Goal: Task Accomplishment & Management: Use online tool/utility

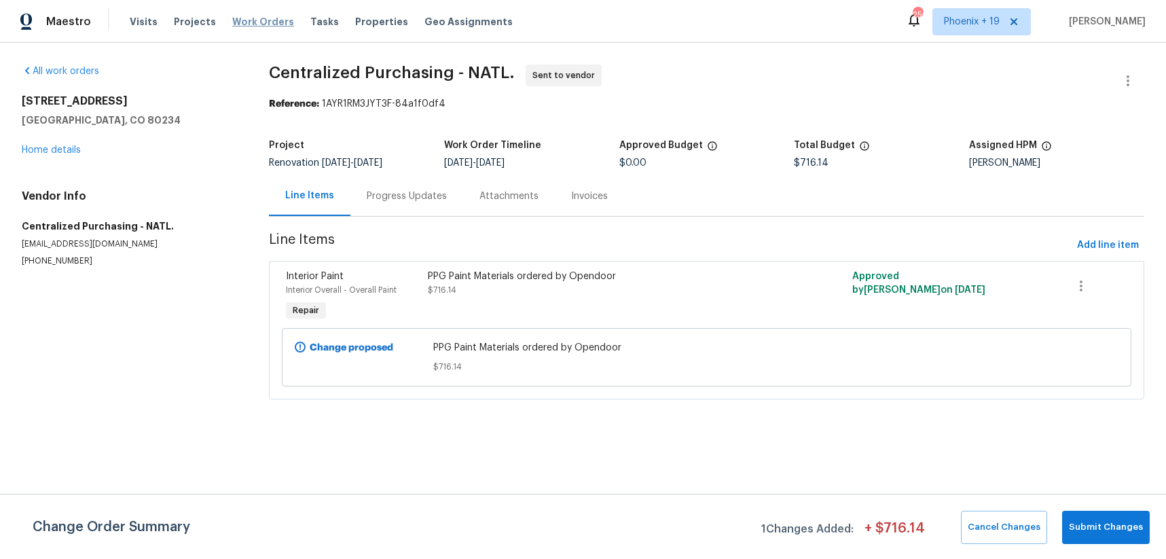
click at [279, 20] on span "Work Orders" at bounding box center [263, 22] width 62 height 14
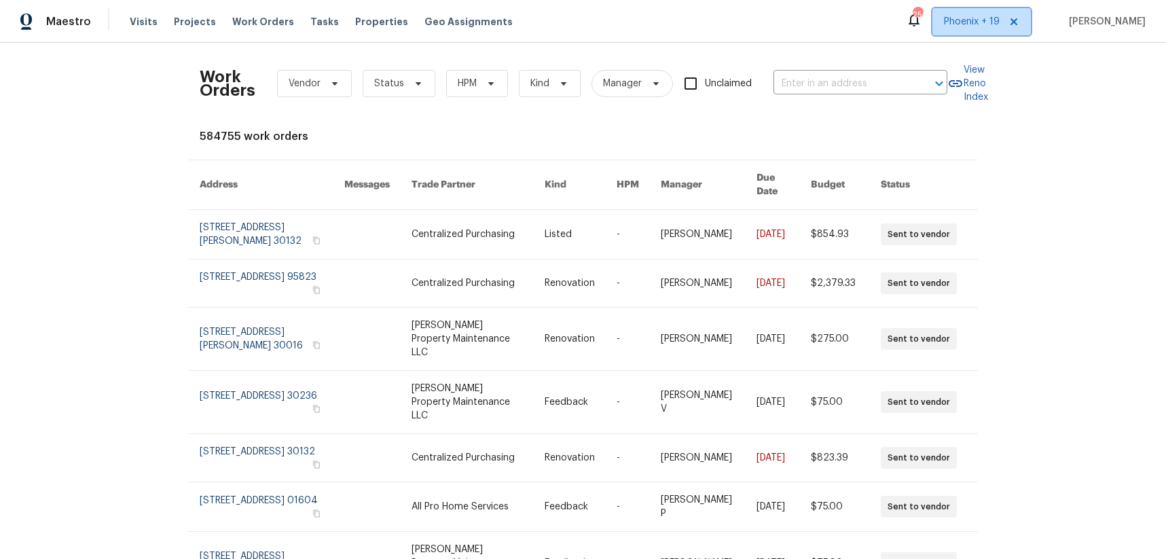
drag, startPoint x: 969, startPoint y: 24, endPoint x: 969, endPoint y: 35, distance: 10.2
click at [969, 35] on span "Phoenix + 19" at bounding box center [981, 21] width 98 height 27
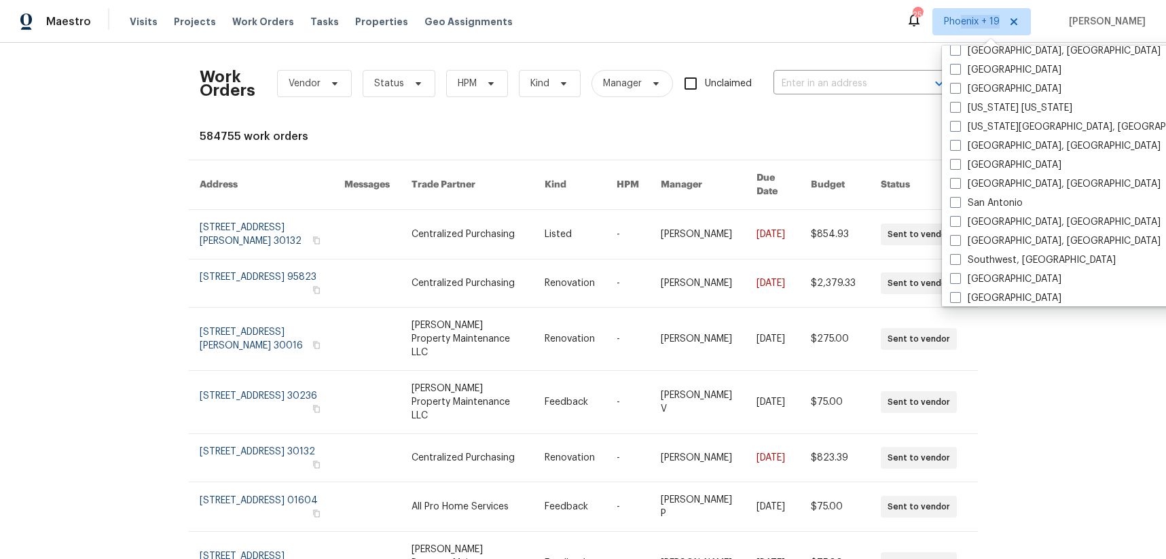
scroll to position [910, 0]
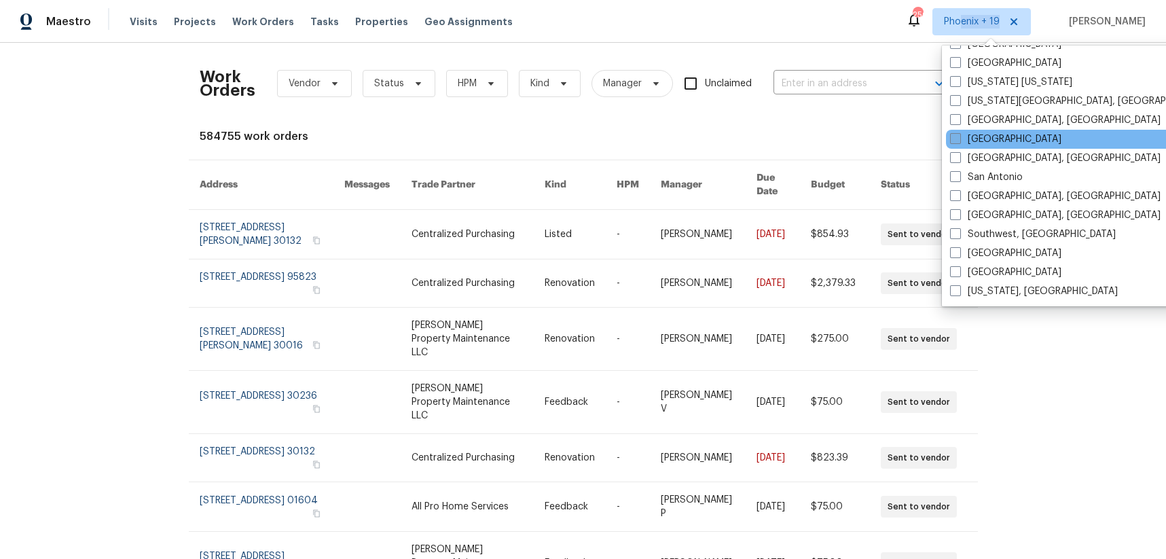
click at [960, 139] on span at bounding box center [955, 138] width 11 height 11
click at [959, 139] on input "[GEOGRAPHIC_DATA]" at bounding box center [954, 136] width 9 height 9
checkbox input "true"
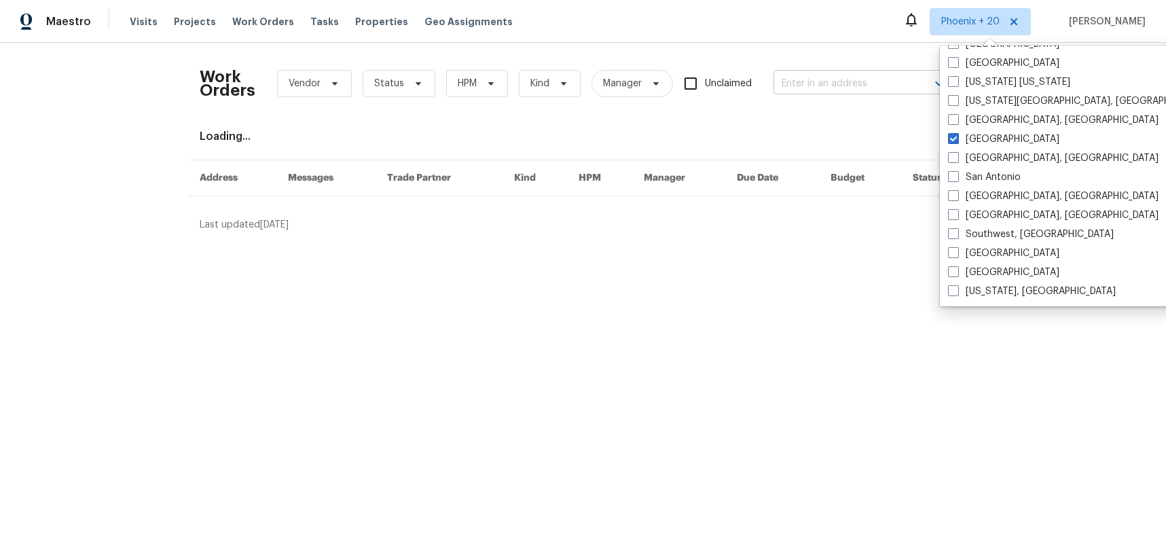
click at [819, 79] on input "text" at bounding box center [841, 83] width 136 height 21
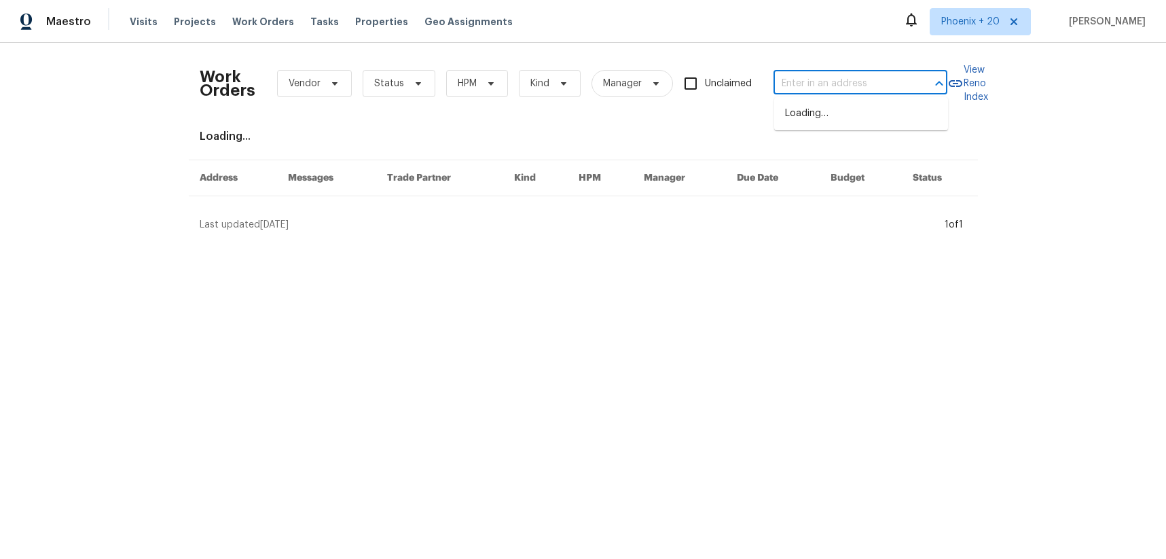
paste input "[STREET_ADDRESS][PERSON_NAME]"
type input "[STREET_ADDRESS][PERSON_NAME]"
click at [828, 109] on li "[STREET_ADDRESS][PERSON_NAME]" at bounding box center [861, 121] width 174 height 37
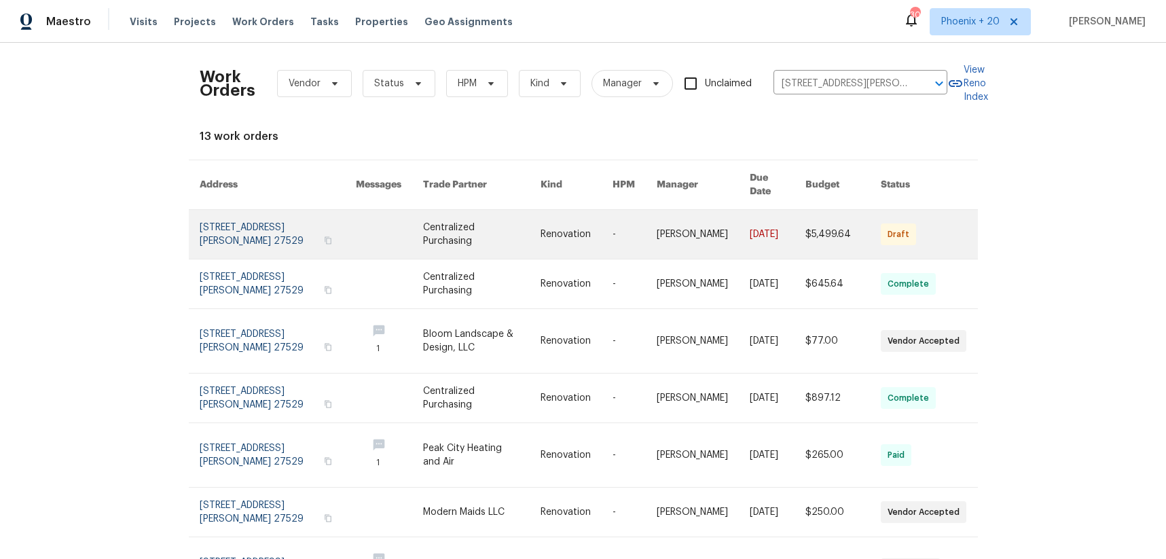
click at [452, 210] on link at bounding box center [481, 234] width 117 height 49
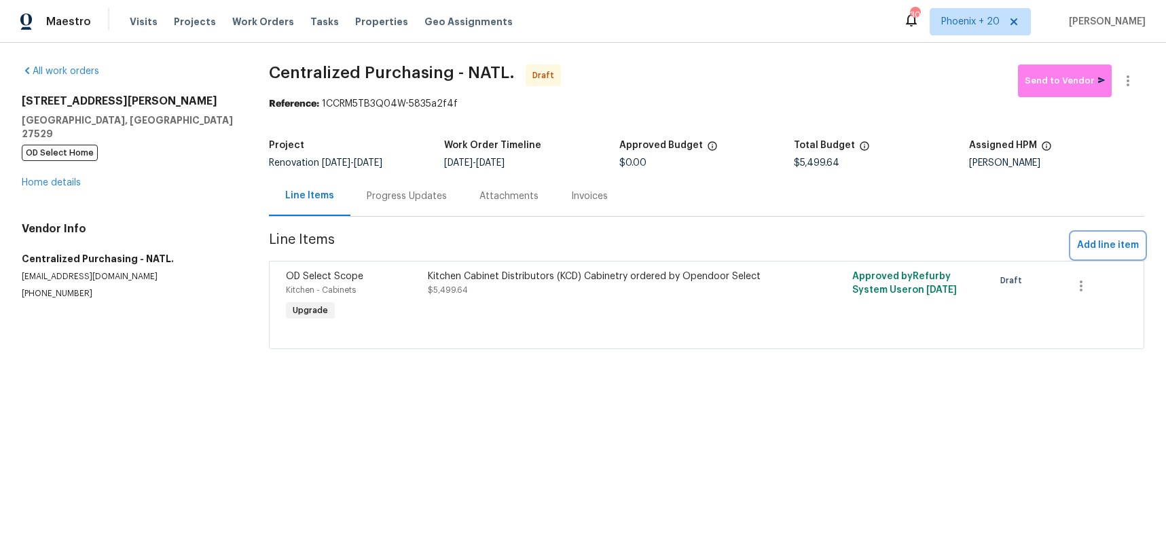
click at [1096, 248] on span "Add line item" at bounding box center [1108, 245] width 62 height 17
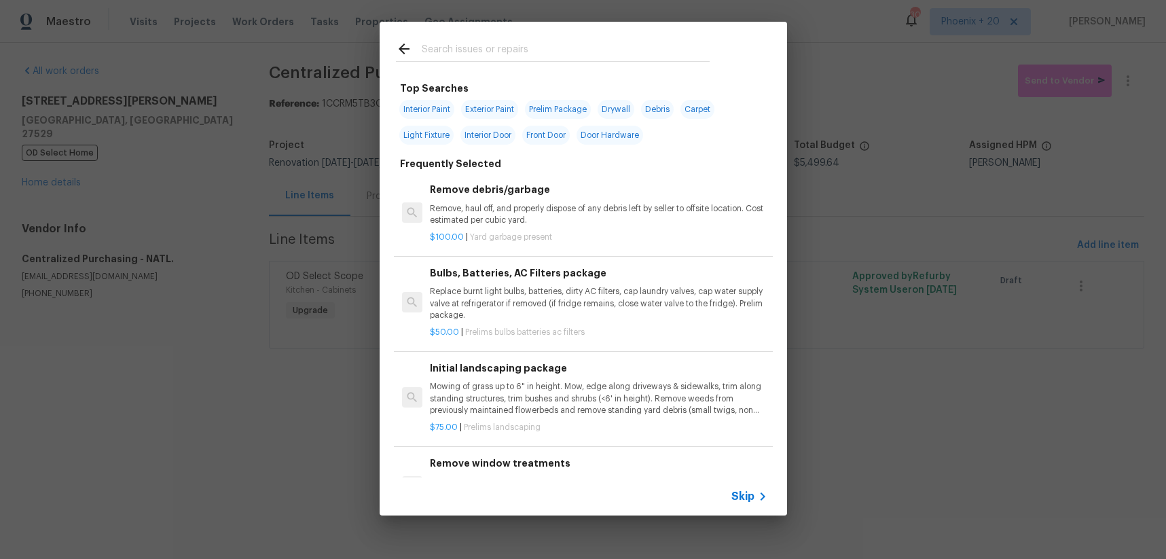
drag, startPoint x: 297, startPoint y: 148, endPoint x: 204, endPoint y: 137, distance: 93.7
click at [282, 145] on div "Top Searches Interior Paint Exterior Paint Prelim Package Drywall Debris Carpet…" at bounding box center [583, 268] width 1166 height 537
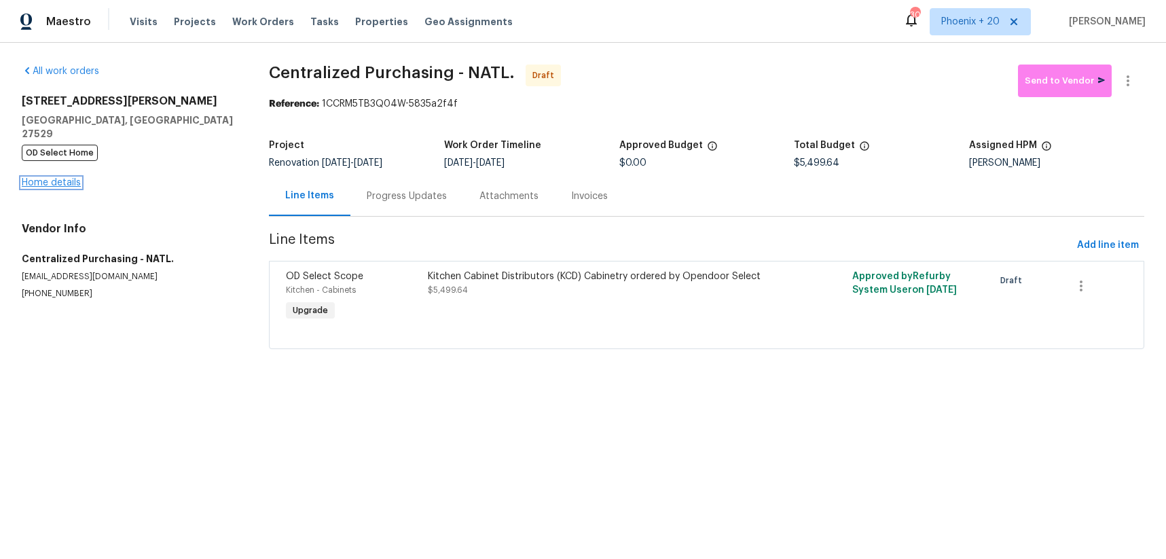
click at [54, 178] on link "Home details" at bounding box center [51, 183] width 59 height 10
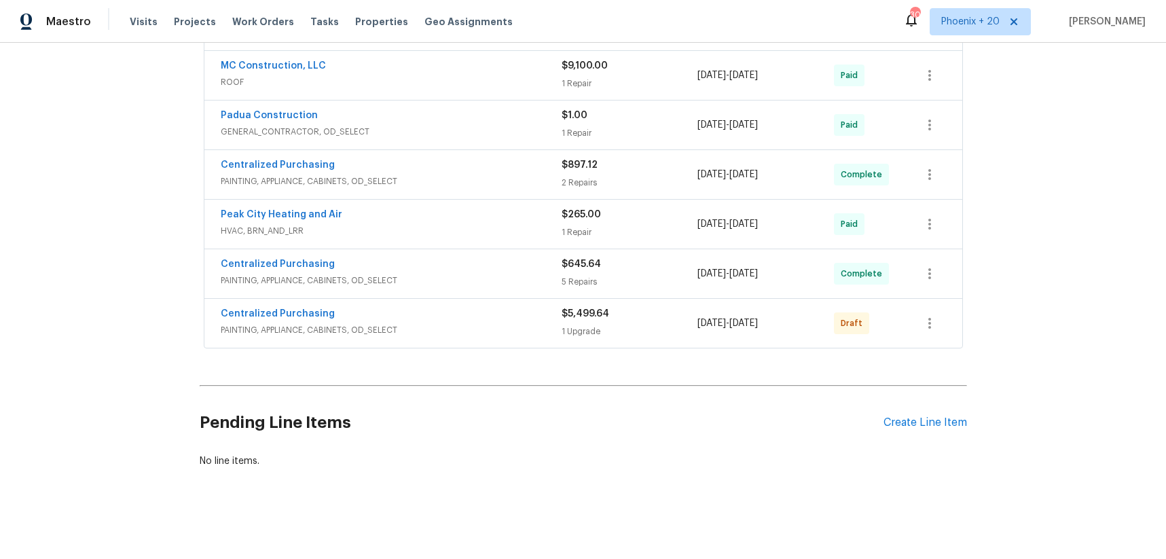
scroll to position [551, 0]
click at [956, 422] on div "Create Line Item" at bounding box center [925, 421] width 84 height 13
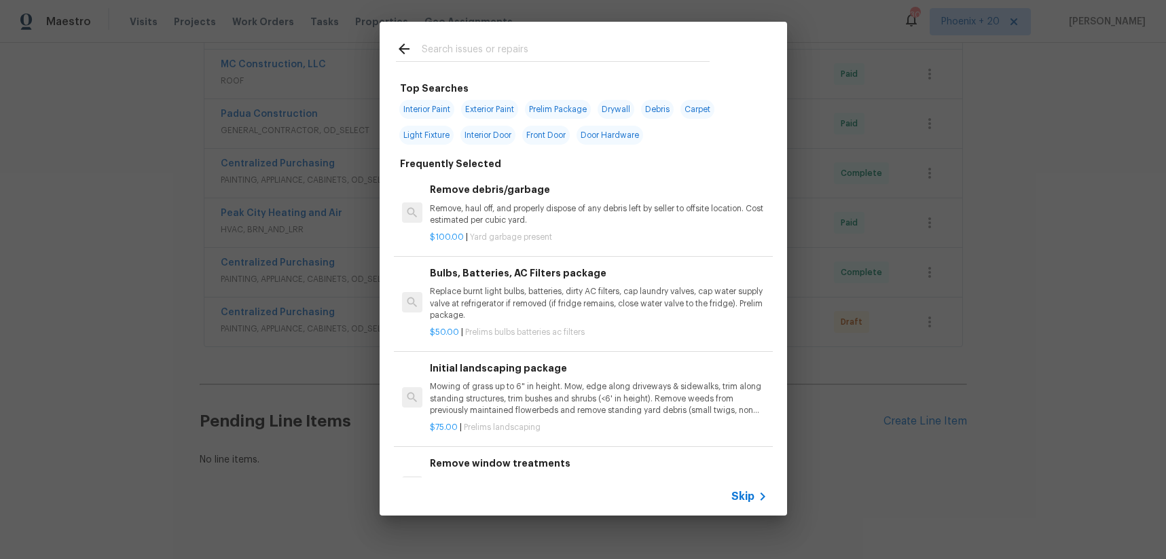
click at [516, 53] on input "text" at bounding box center [566, 51] width 288 height 20
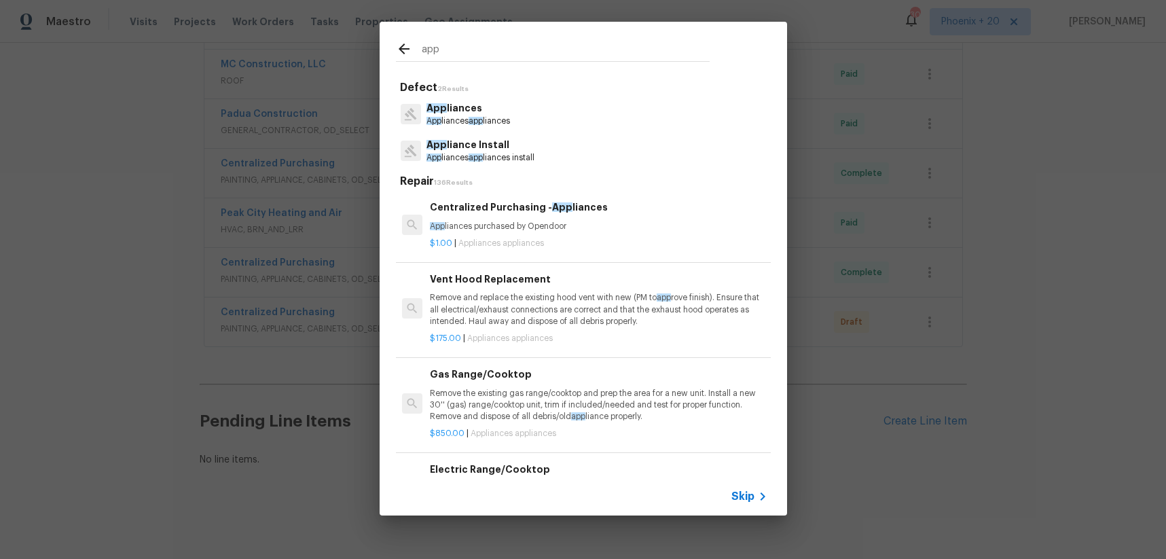
type input "app"
click at [594, 212] on h6 "Centralized Purchasing - App liances" at bounding box center [598, 207] width 337 height 15
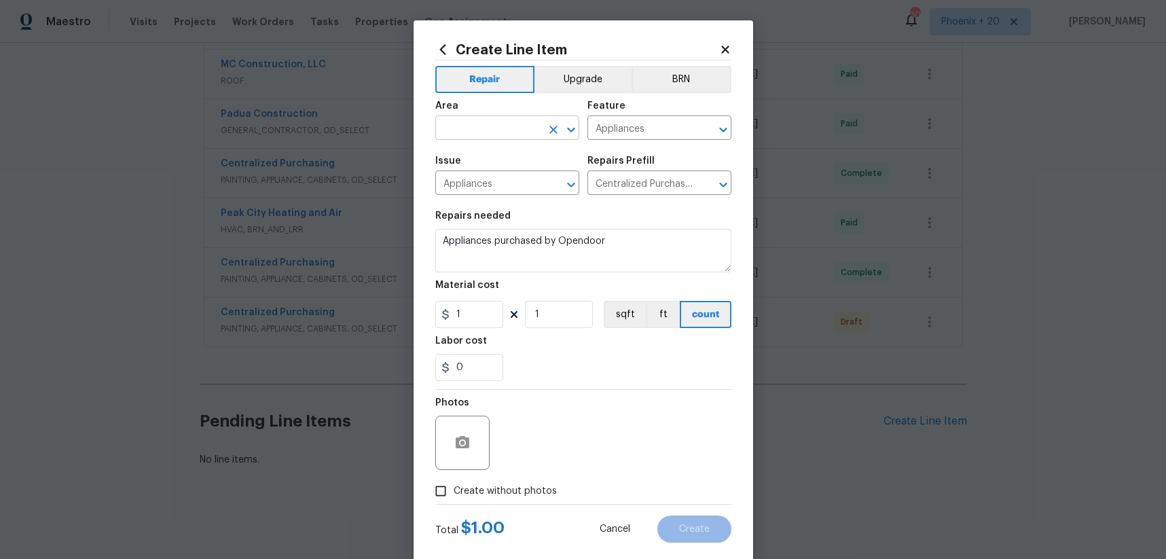
click at [518, 119] on input "text" at bounding box center [488, 129] width 106 height 21
click at [521, 154] on li "Kitchen" at bounding box center [507, 159] width 144 height 22
type input "Kitchen"
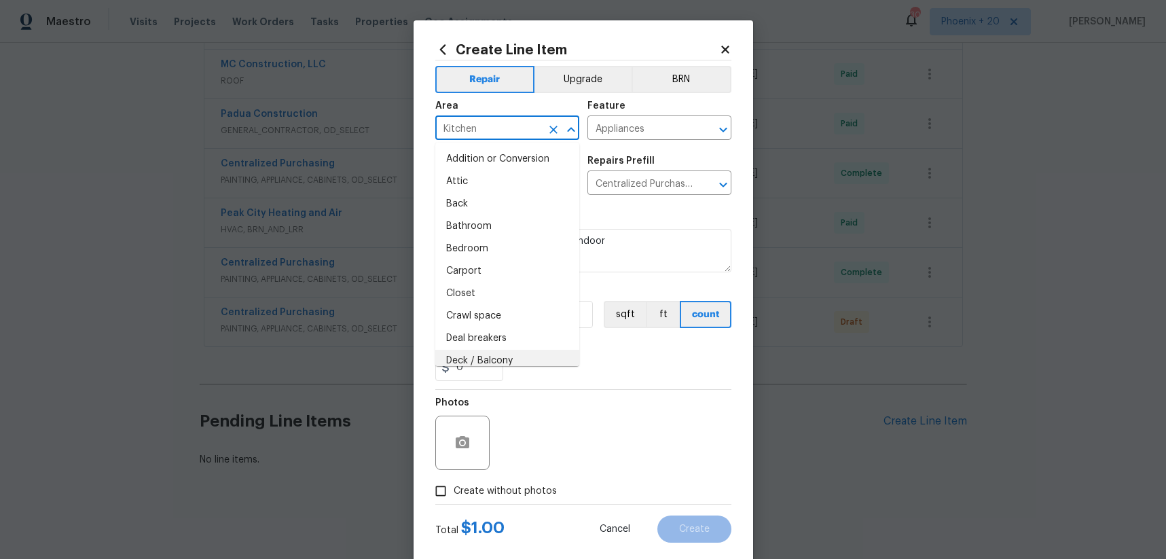
drag, startPoint x: 623, startPoint y: 437, endPoint x: 571, endPoint y: 384, distance: 74.4
click at [610, 426] on div "Photos" at bounding box center [583, 434] width 296 height 88
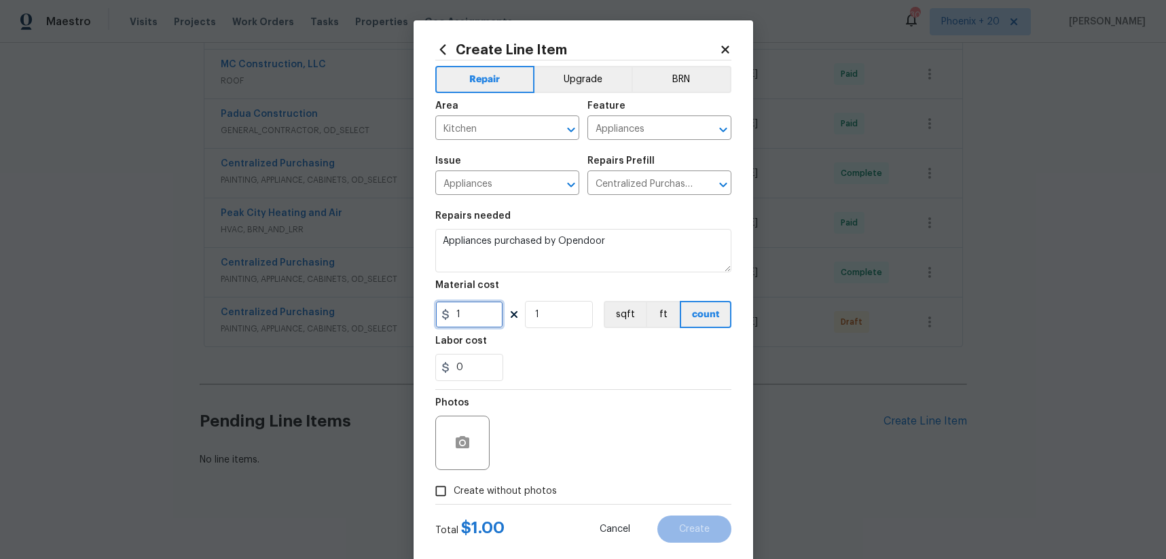
drag, startPoint x: 477, startPoint y: 317, endPoint x: 430, endPoint y: 313, distance: 47.0
click at [430, 313] on div "Create Line Item Repair Upgrade BRN Area Kitchen ​ Feature Appliances ​ Issue A…" at bounding box center [582, 292] width 339 height 544
type input "2909.89"
click at [515, 481] on label "Create without photos" at bounding box center [492, 491] width 129 height 26
click at [454, 481] on input "Create without photos" at bounding box center [441, 491] width 26 height 26
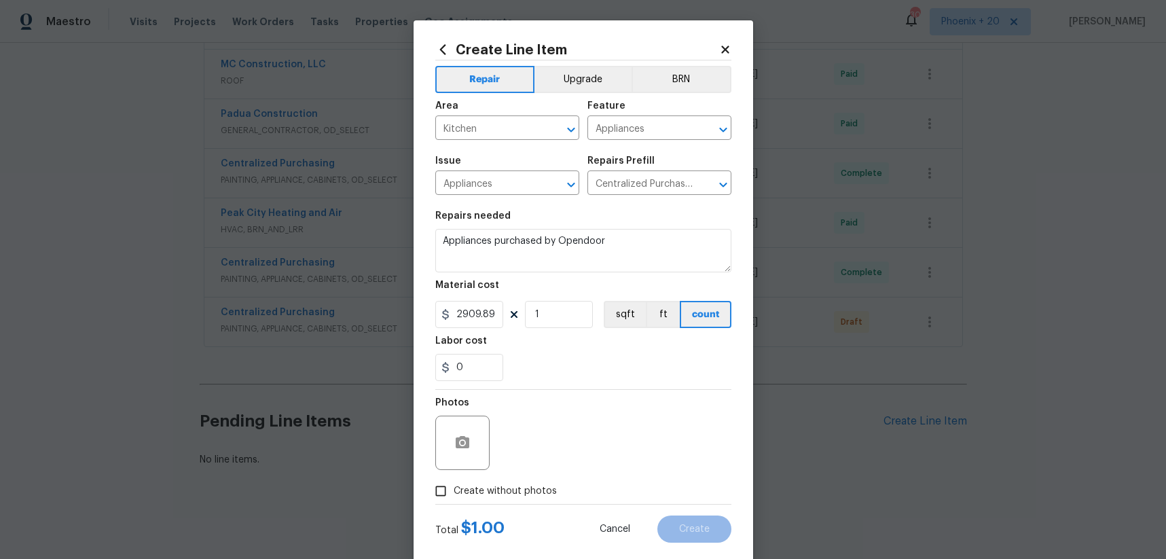
checkbox input "true"
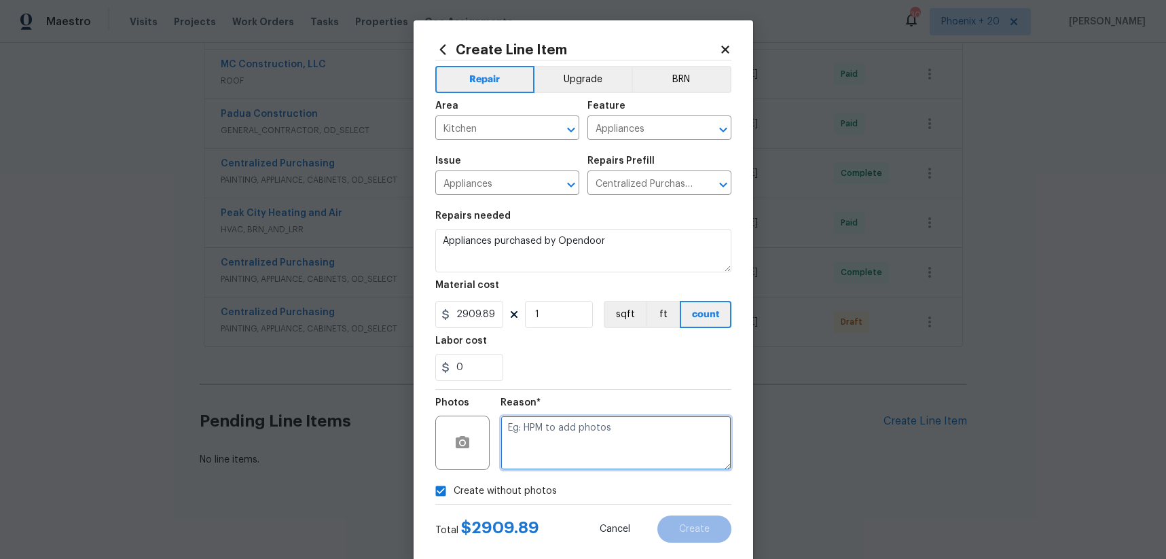
click at [536, 466] on textarea at bounding box center [615, 443] width 231 height 54
type textarea "na"
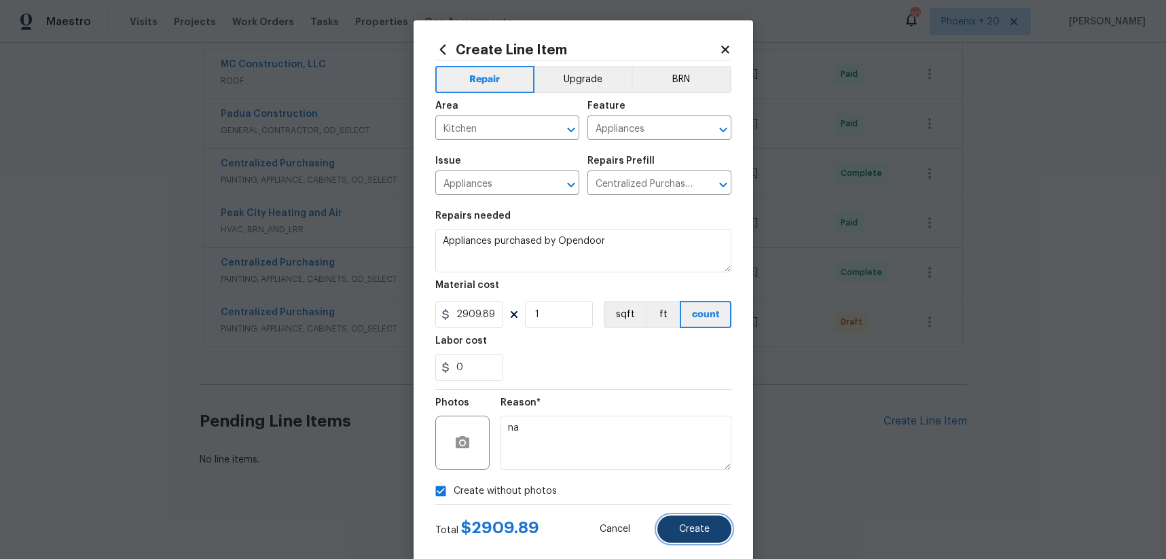
click at [688, 521] on button "Create" at bounding box center [694, 528] width 74 height 27
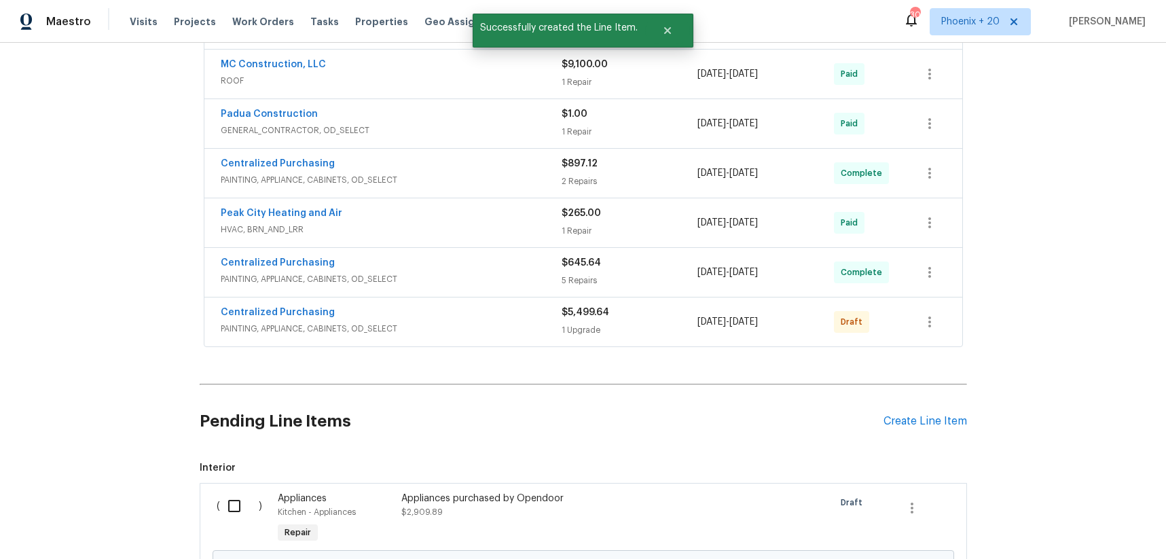
scroll to position [706, 0]
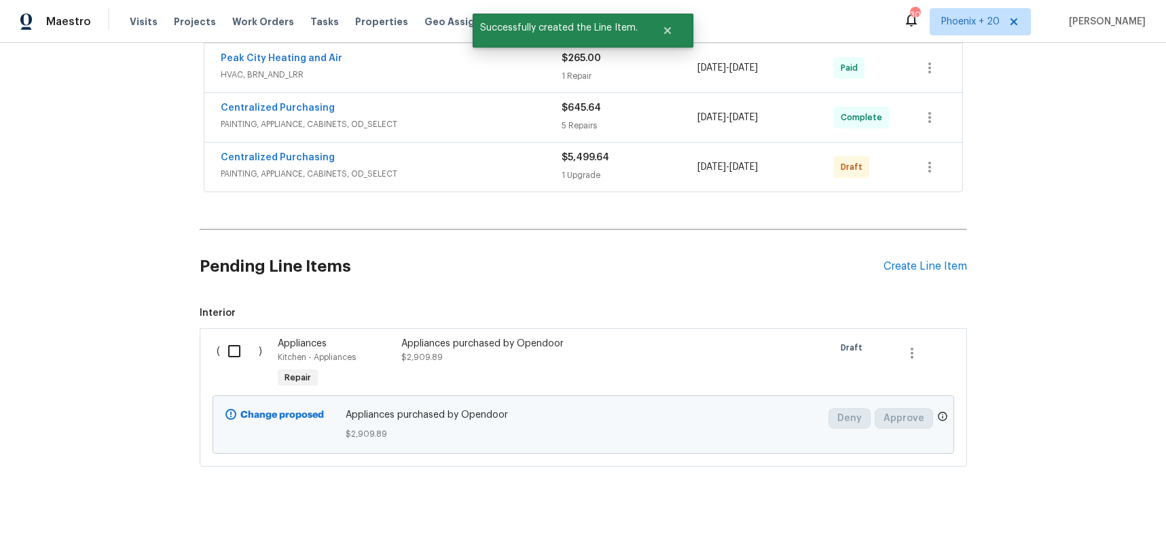
click at [234, 362] on input "checkbox" at bounding box center [239, 351] width 39 height 29
checkbox input "true"
click at [1042, 521] on button "Create Work Order" at bounding box center [1088, 525] width 112 height 25
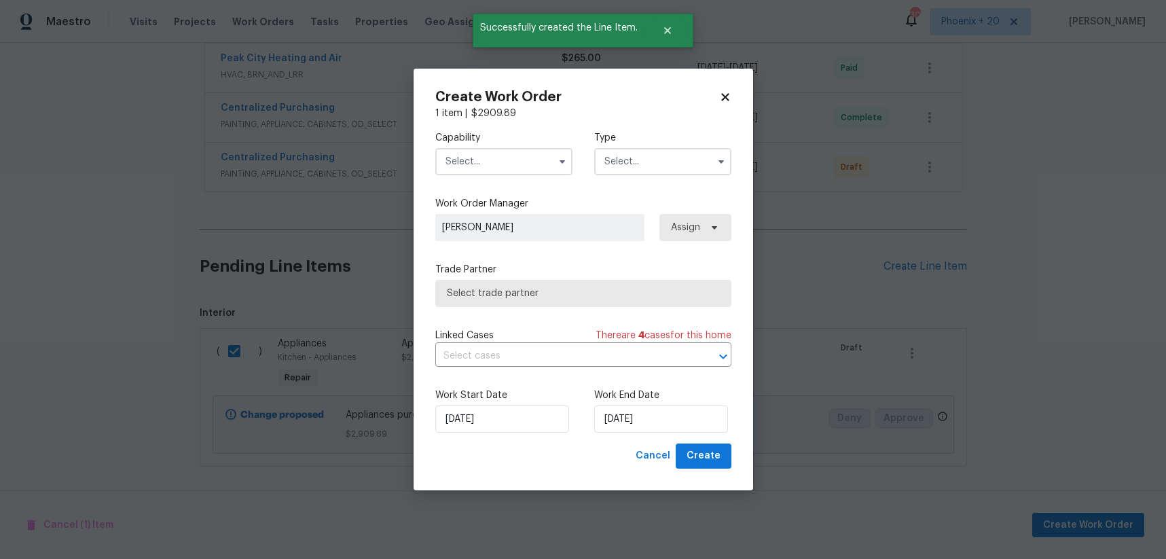
drag, startPoint x: 507, startPoint y: 155, endPoint x: 496, endPoint y: 156, distance: 11.6
click at [507, 155] on input "text" at bounding box center [503, 161] width 137 height 27
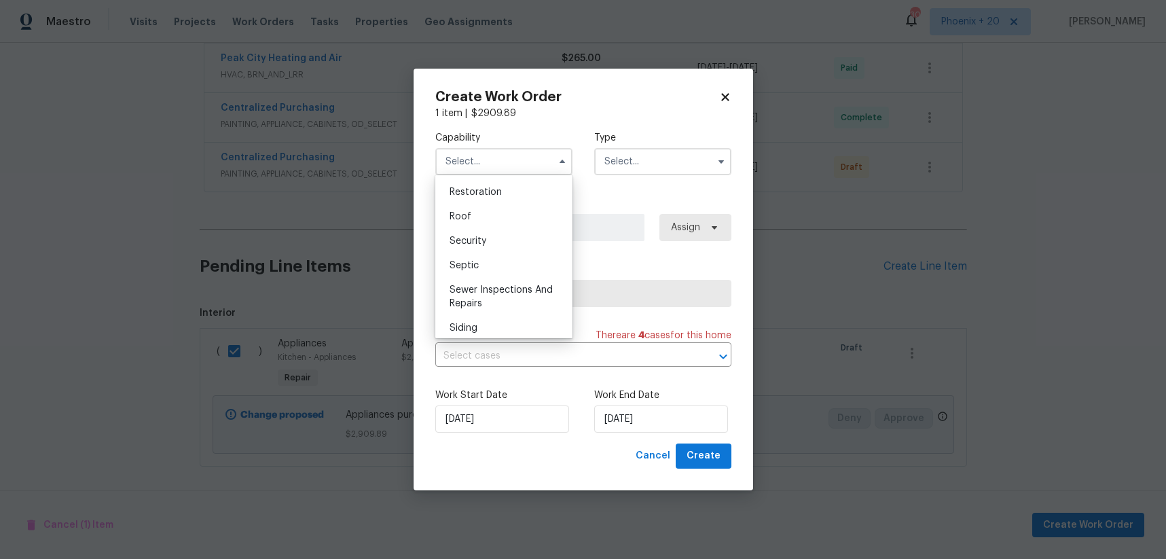
scroll to position [0, 0]
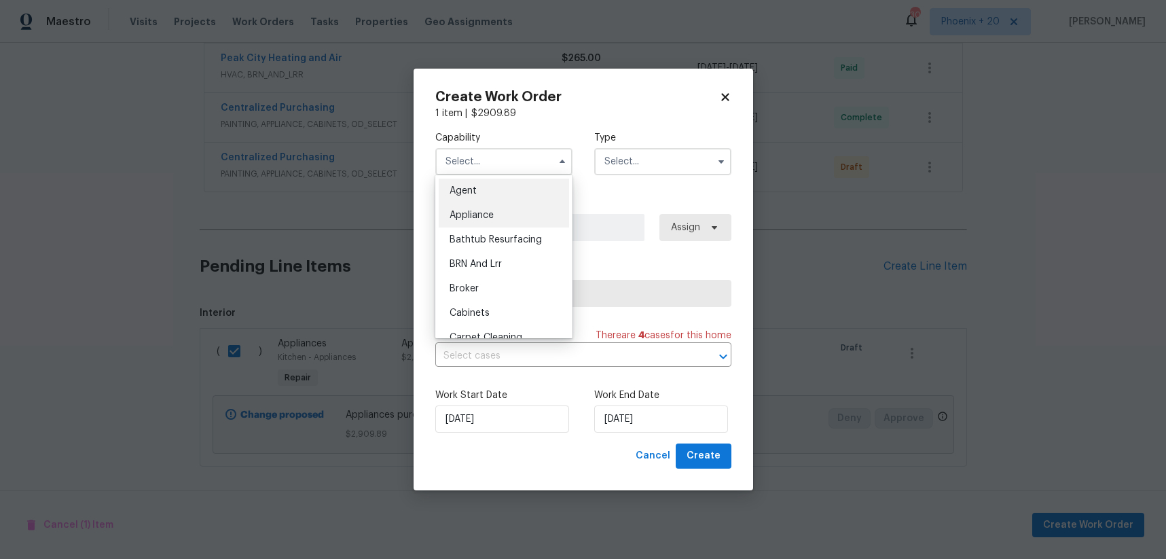
click at [496, 224] on div "Appliance" at bounding box center [504, 215] width 130 height 24
type input "Appliance"
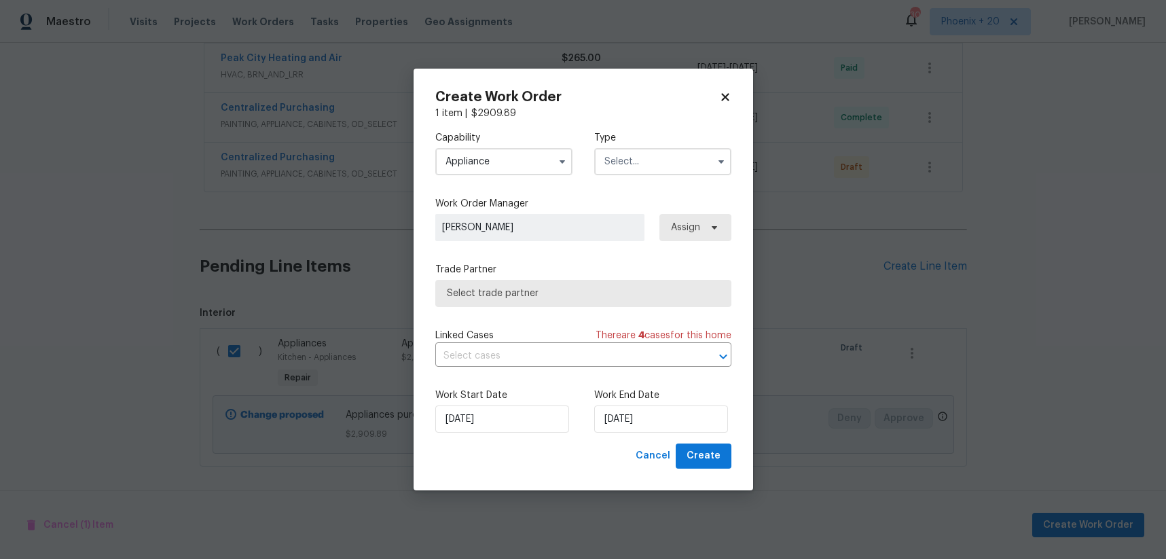
click at [691, 172] on input "text" at bounding box center [662, 161] width 137 height 27
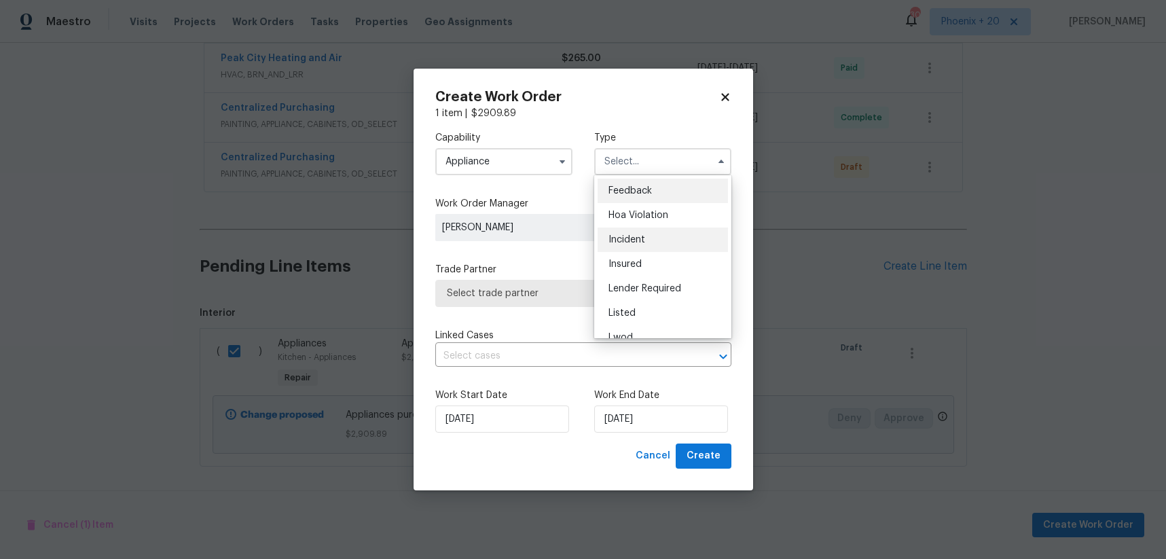
scroll to position [162, 0]
click at [659, 254] on div "Renovation" at bounding box center [662, 249] width 130 height 24
type input "Renovation"
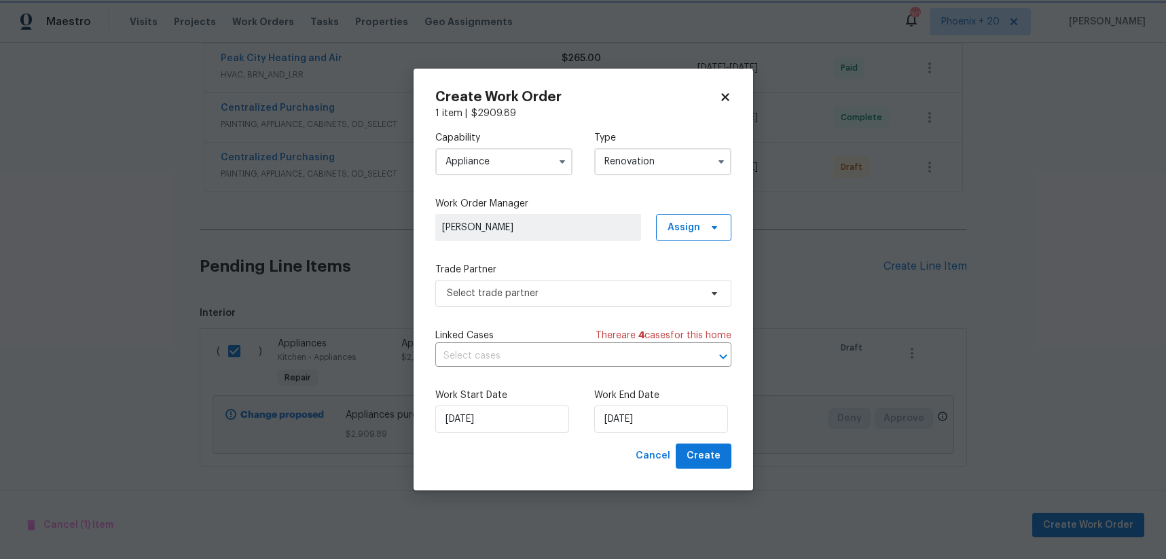
scroll to position [0, 0]
click at [665, 210] on div "Work Order Manager [PERSON_NAME] Assign" at bounding box center [583, 219] width 296 height 44
click at [685, 234] on span "Assign" at bounding box center [693, 227] width 75 height 27
click at [686, 278] on div "Assign to me" at bounding box center [695, 285] width 59 height 14
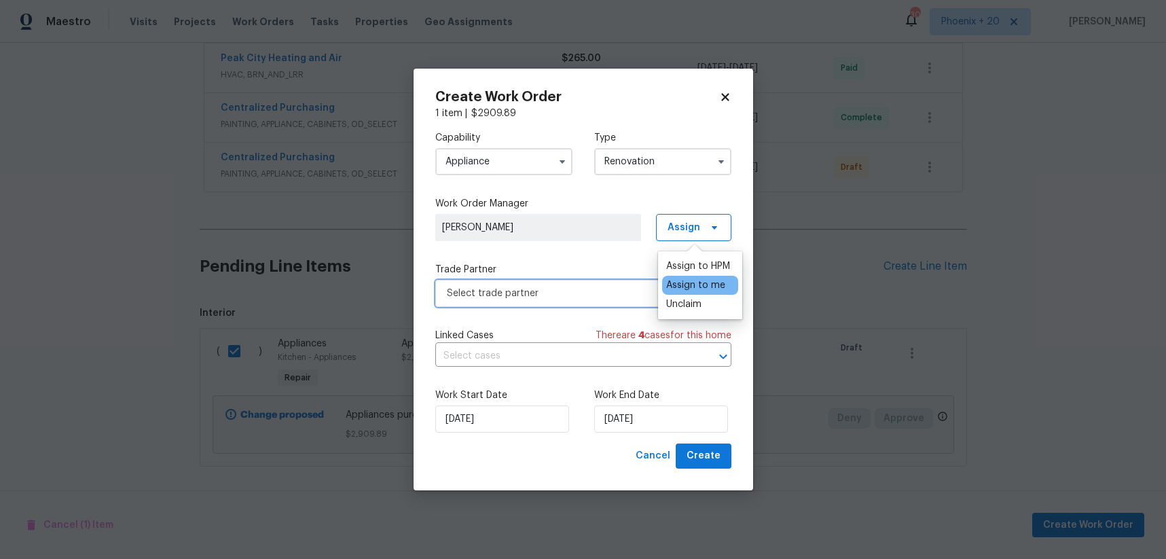
click at [562, 291] on span "Select trade partner" at bounding box center [573, 294] width 253 height 14
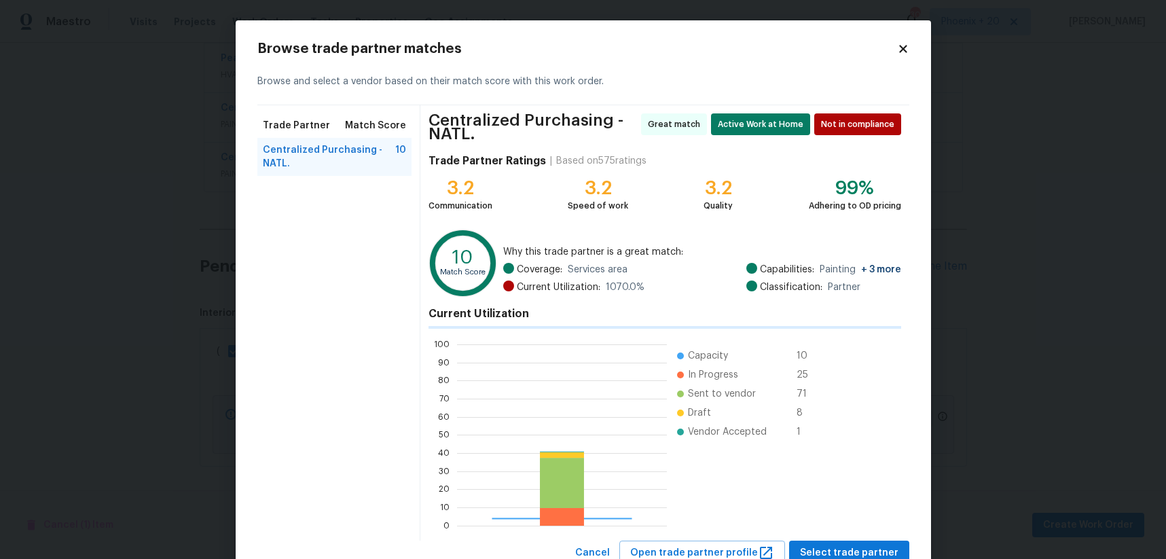
scroll to position [190, 210]
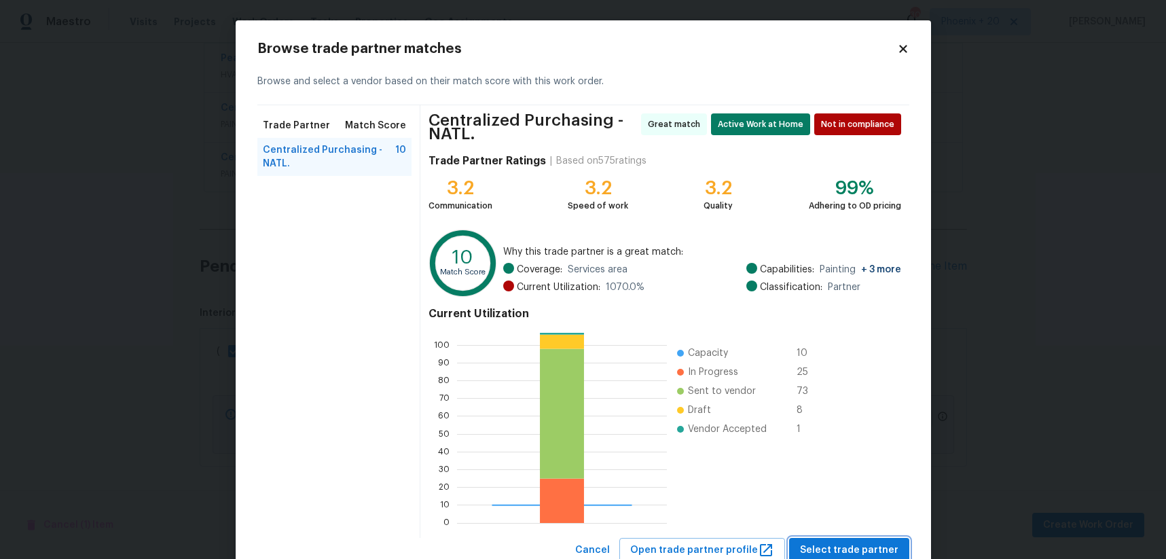
click at [832, 538] on button "Select trade partner" at bounding box center [849, 550] width 120 height 25
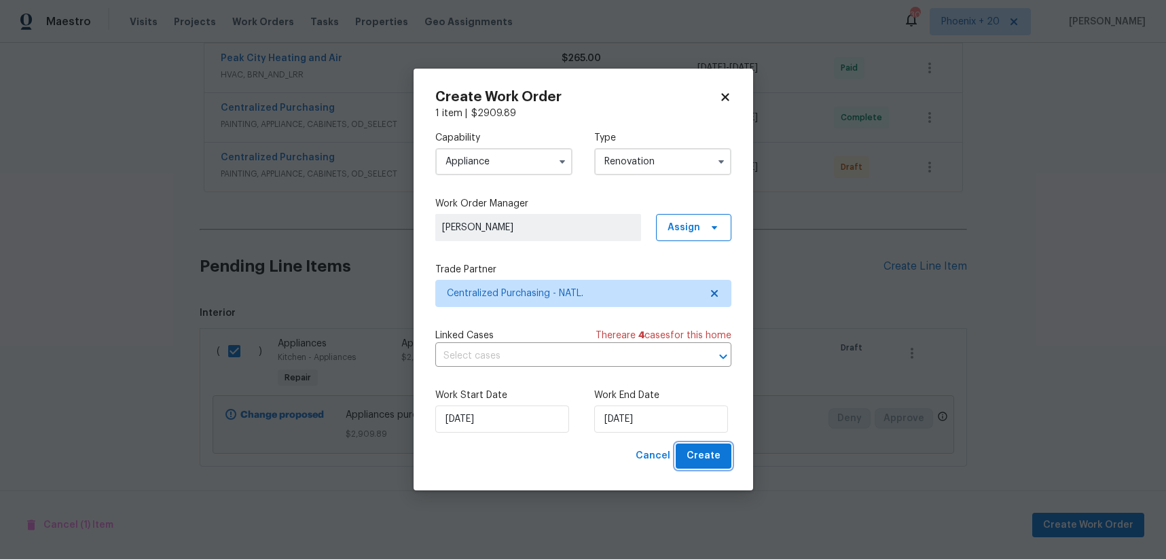
click at [697, 460] on span "Create" at bounding box center [703, 455] width 34 height 17
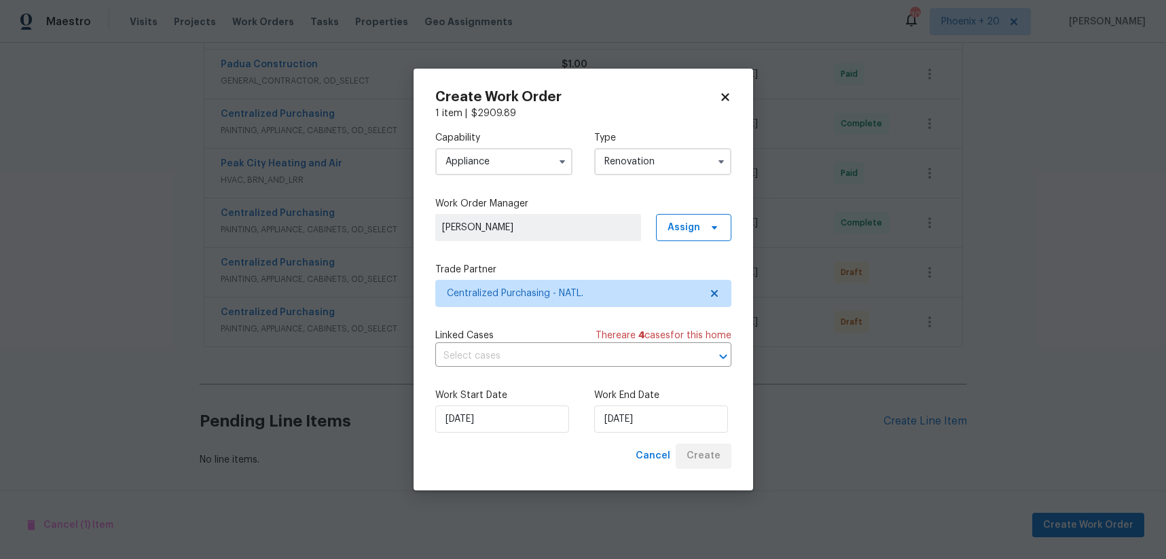
scroll to position [601, 0]
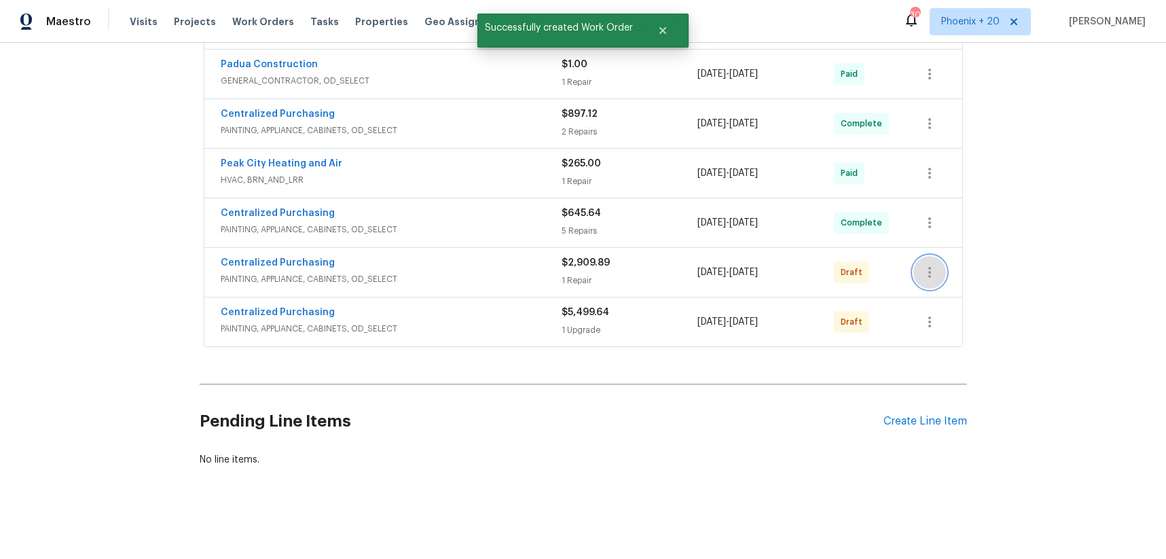
click at [927, 278] on icon "button" at bounding box center [929, 272] width 16 height 16
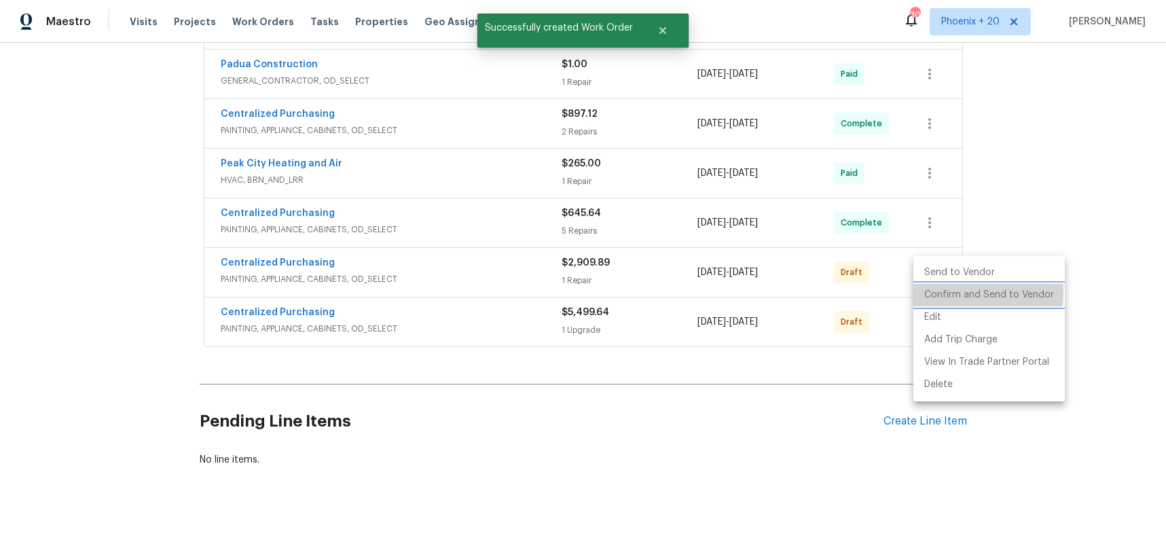
click at [932, 293] on li "Confirm and Send to Vendor" at bounding box center [988, 295] width 151 height 22
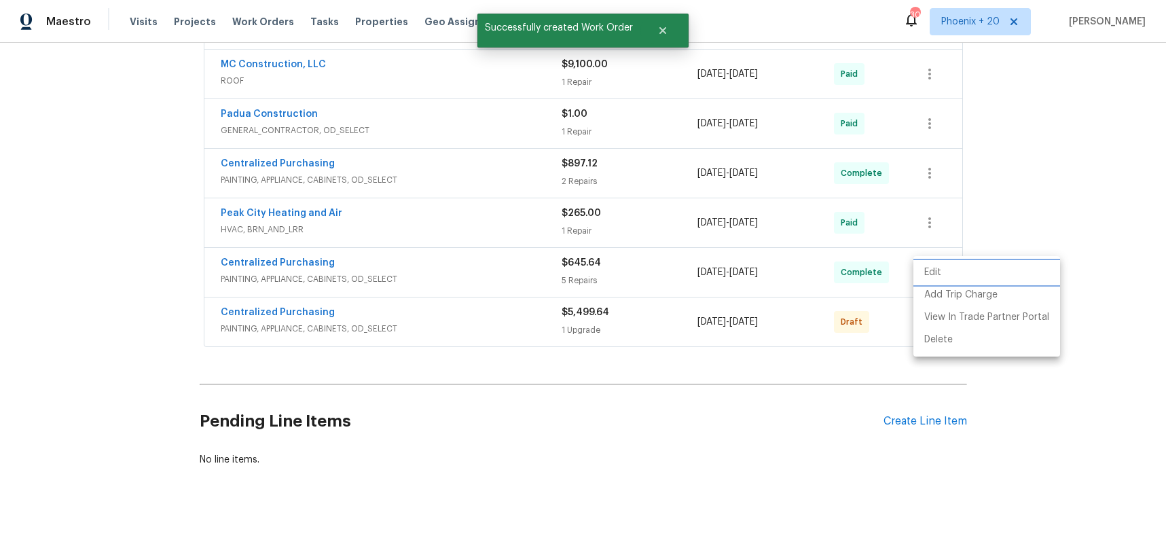
scroll to position [303, 0]
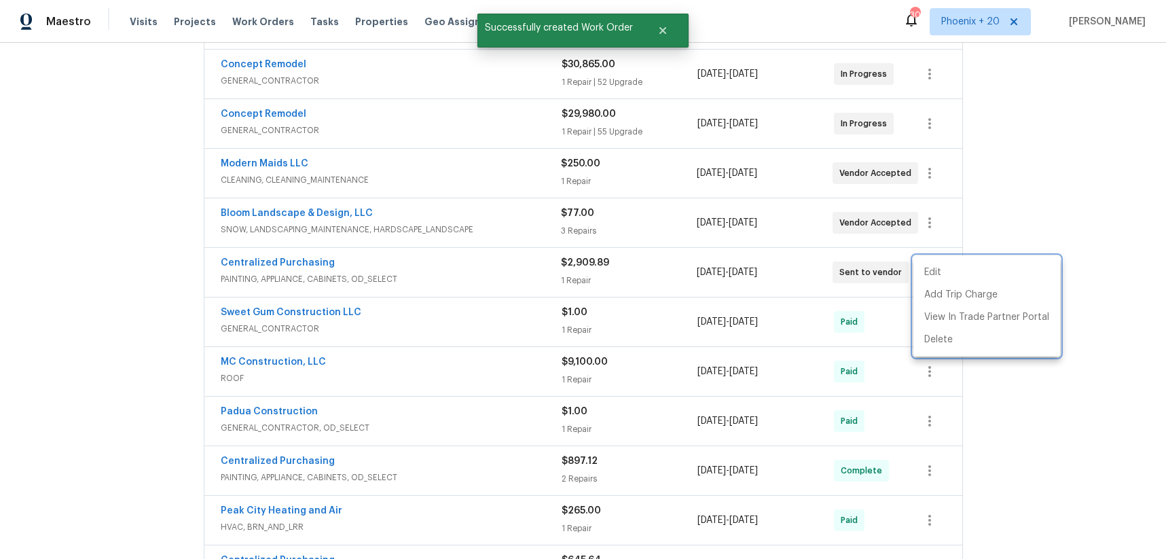
click at [322, 278] on div at bounding box center [583, 279] width 1166 height 559
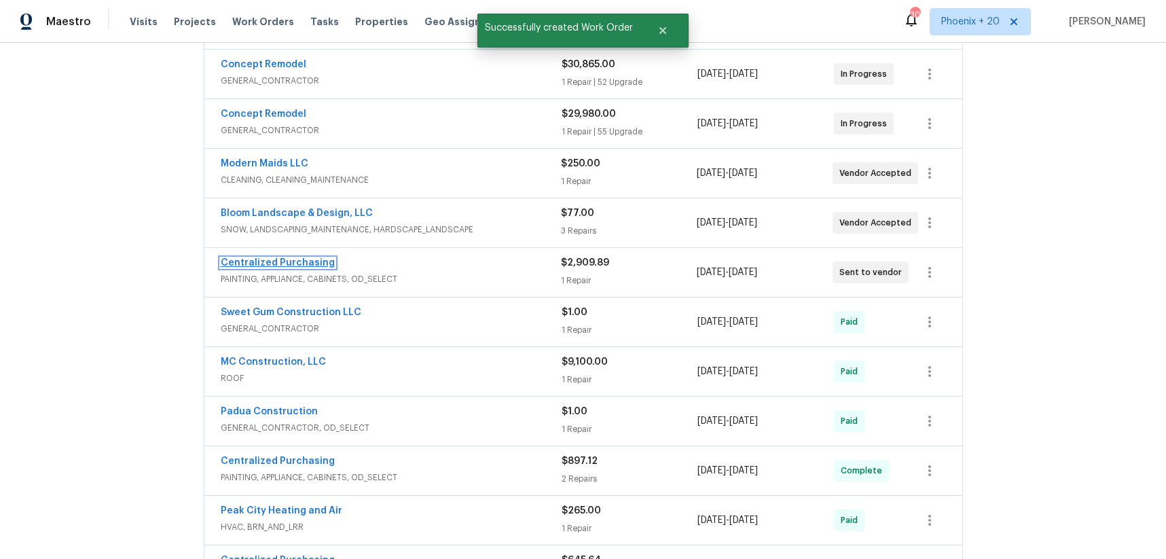
click at [299, 263] on link "Centralized Purchasing" at bounding box center [278, 263] width 114 height 10
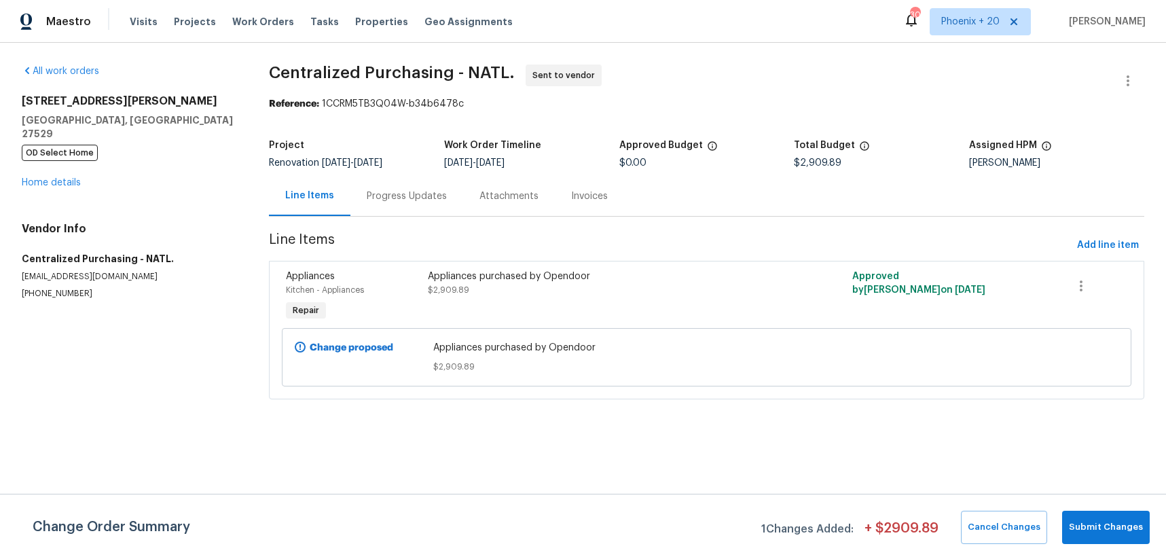
click at [875, 432] on div "All work orders [STREET_ADDRESS][PERSON_NAME][PERSON_NAME] OD Select Home Home …" at bounding box center [583, 240] width 1166 height 394
